Goal: Book appointment/travel/reservation

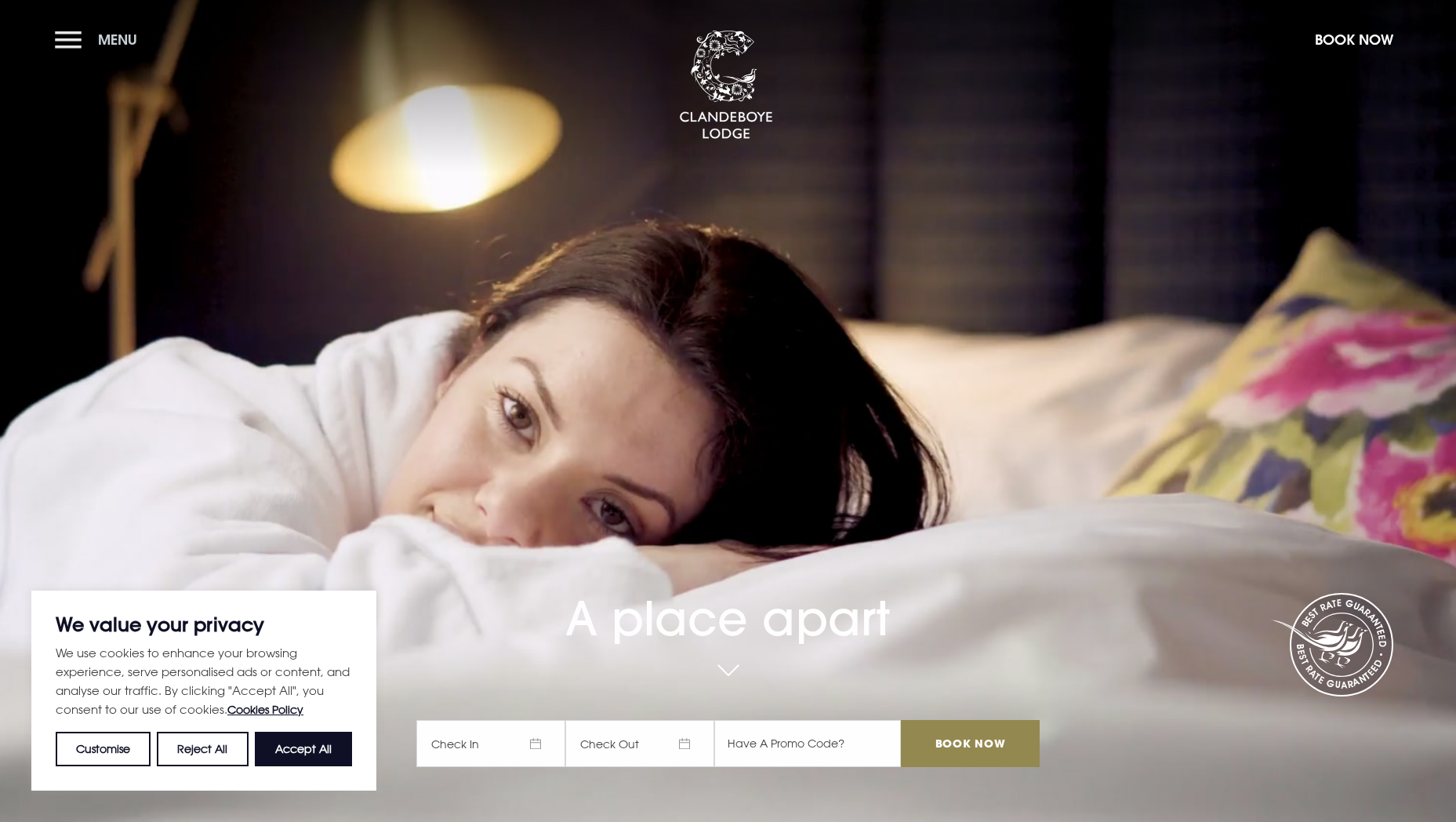
click at [62, 43] on button "Menu" at bounding box center [99, 40] width 90 height 34
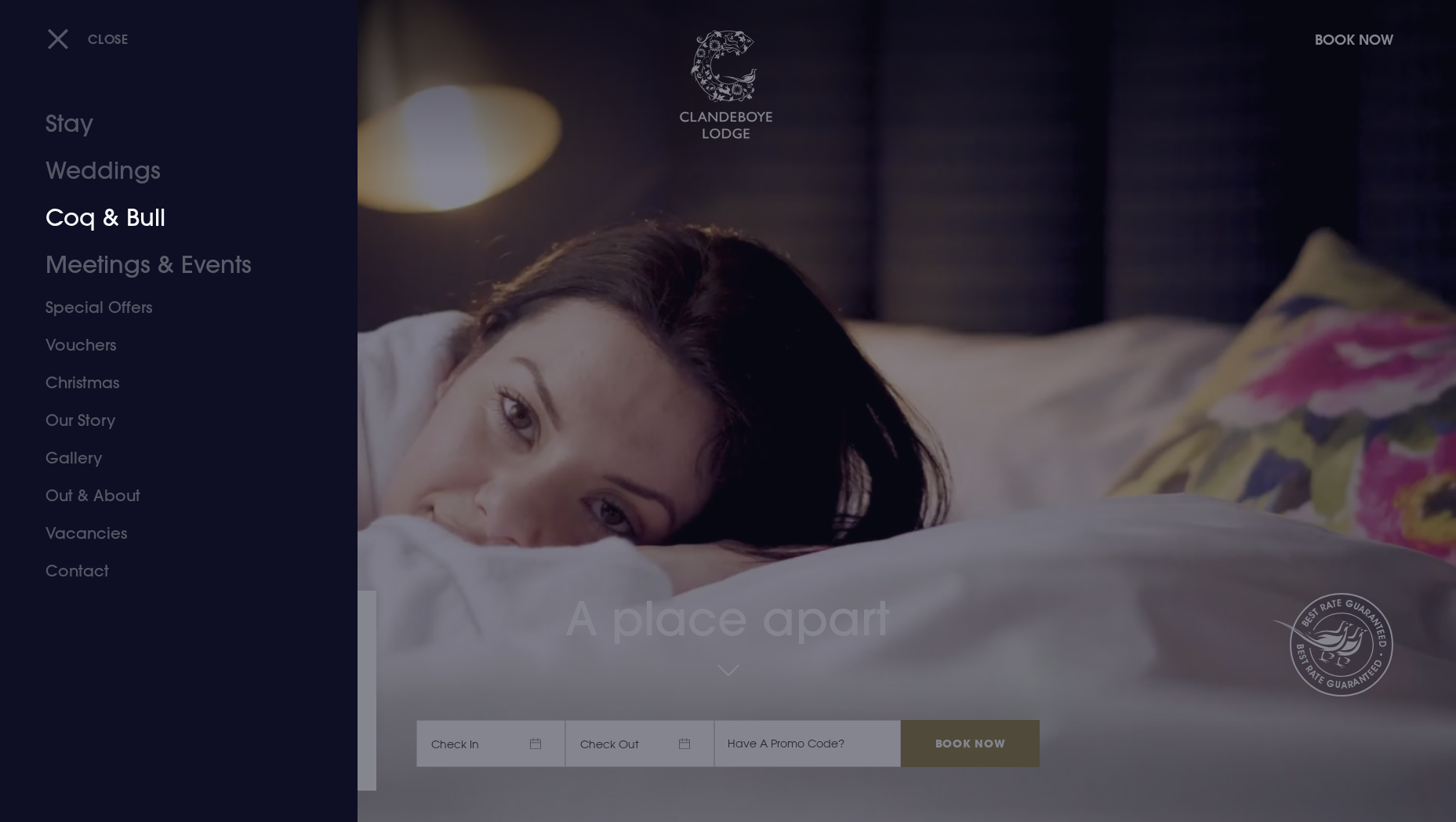
click at [144, 218] on link "Coq & Bull" at bounding box center [169, 219] width 248 height 47
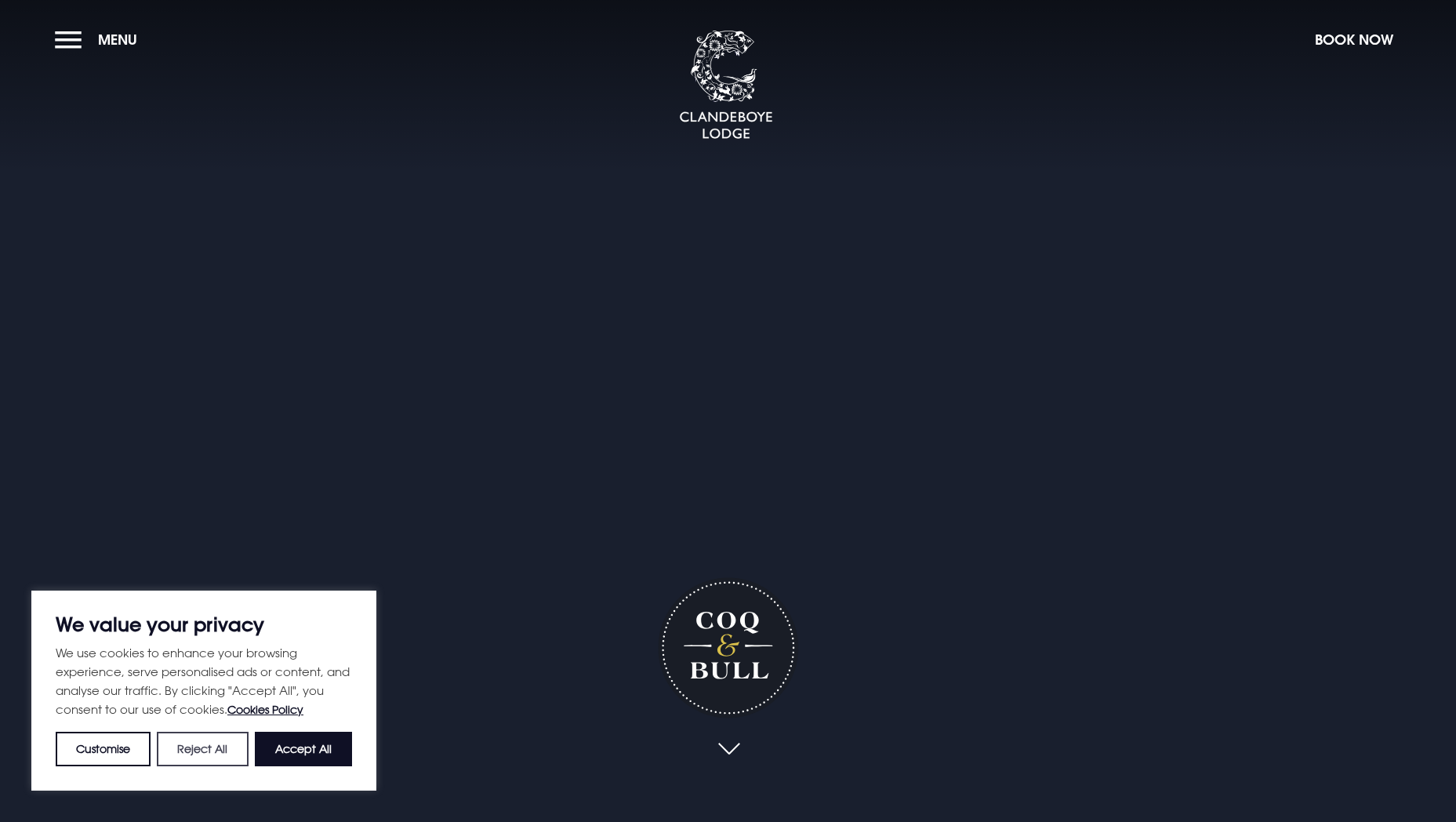
click at [216, 749] on button "Reject All" at bounding box center [202, 748] width 91 height 34
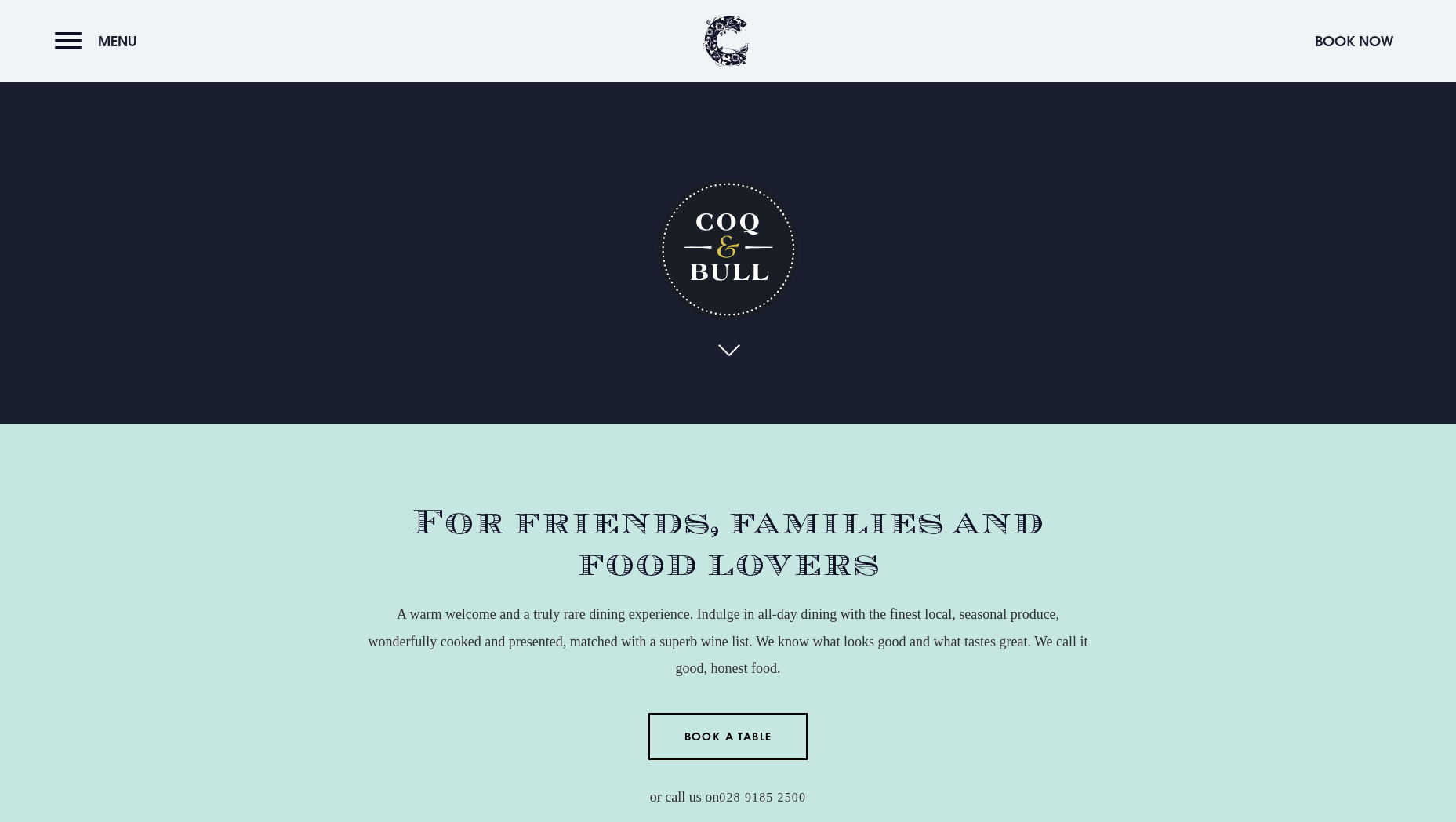
scroll to position [706, 0]
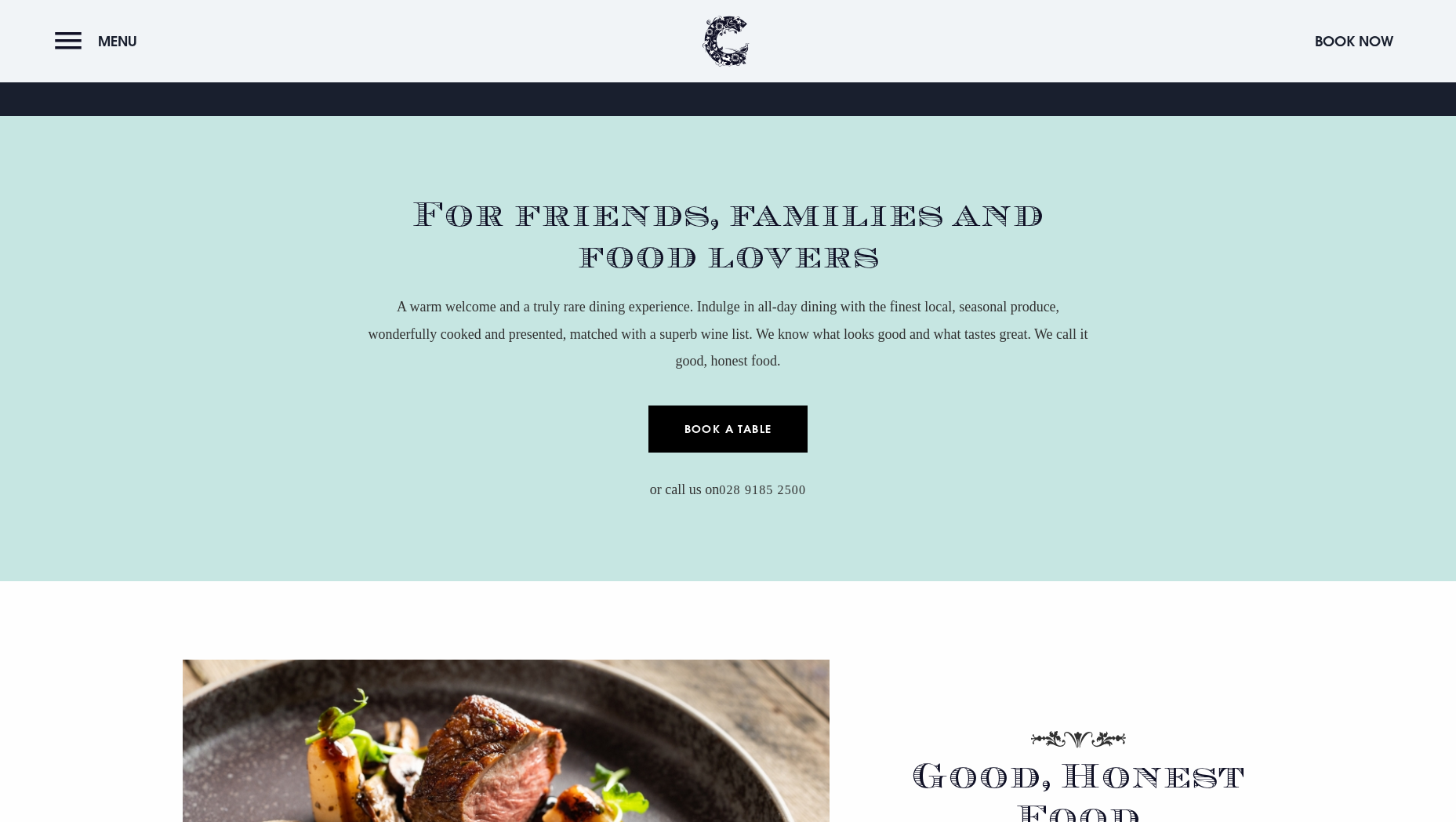
click at [745, 426] on link "Book a Table" at bounding box center [728, 428] width 159 height 47
